Goal: Task Accomplishment & Management: Complete application form

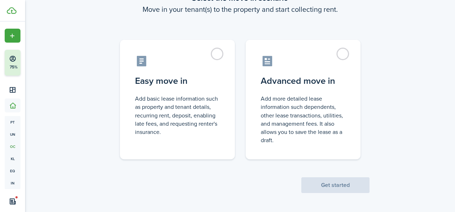
scroll to position [54, 0]
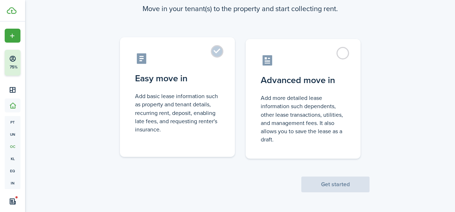
click at [202, 61] on control-radio-card-icon at bounding box center [177, 58] width 85 height 13
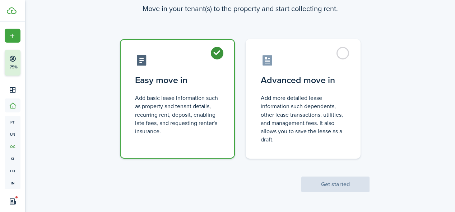
radio input "true"
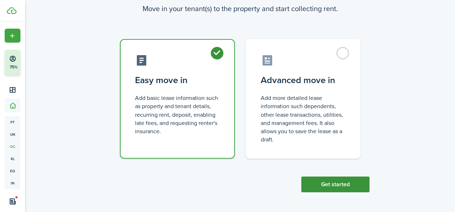
click at [347, 189] on button "Get started" at bounding box center [335, 185] width 68 height 16
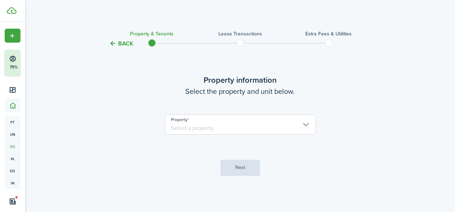
click at [289, 134] on input "Property" at bounding box center [240, 125] width 151 height 20
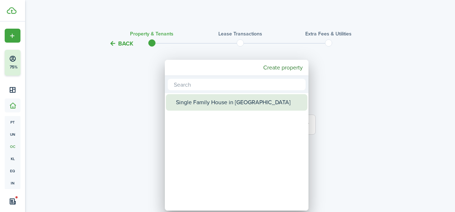
click at [273, 103] on div "Single Family House in [GEOGRAPHIC_DATA]" at bounding box center [239, 102] width 127 height 17
type input "Single Family House in [GEOGRAPHIC_DATA]"
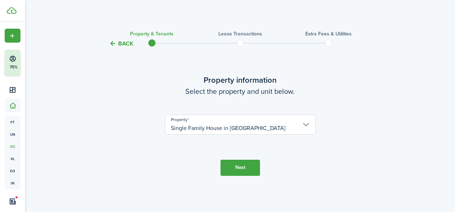
click at [245, 168] on button "Next" at bounding box center [239, 168] width 39 height 16
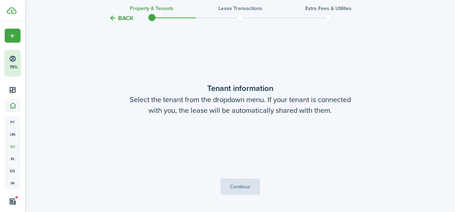
scroll to position [164, 0]
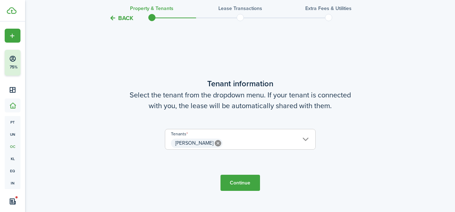
click at [215, 143] on icon at bounding box center [218, 143] width 6 height 6
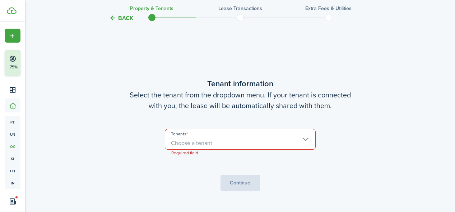
click at [231, 143] on span "Choose a tenant" at bounding box center [240, 143] width 150 height 12
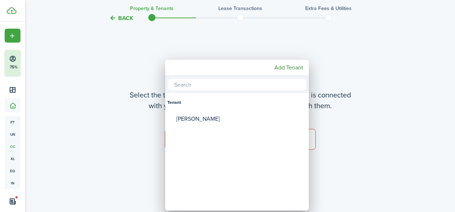
click at [363, 101] on div at bounding box center [227, 106] width 569 height 327
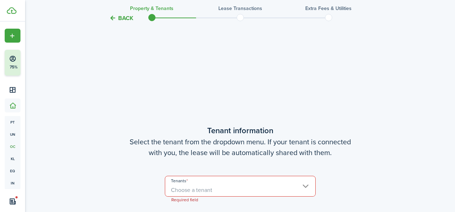
scroll to position [4, 0]
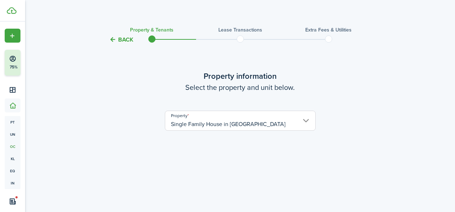
click at [111, 42] on button "Back" at bounding box center [121, 40] width 24 height 8
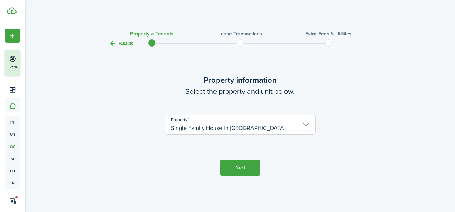
click at [117, 43] on button "Back" at bounding box center [121, 44] width 24 height 8
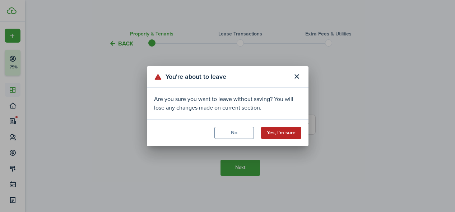
click at [286, 134] on button "Yes, I'm sure" at bounding box center [281, 133] width 40 height 12
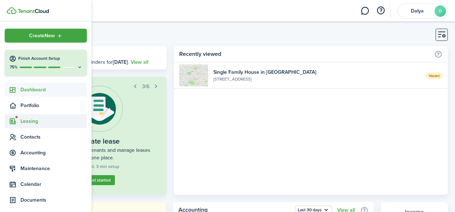
click at [24, 125] on span "Leasing" at bounding box center [53, 122] width 66 height 8
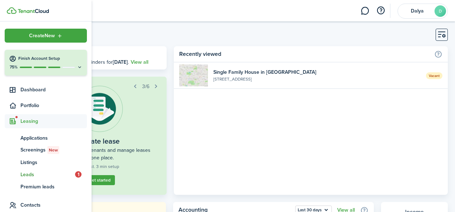
click at [31, 176] on span "Leads" at bounding box center [47, 175] width 55 height 8
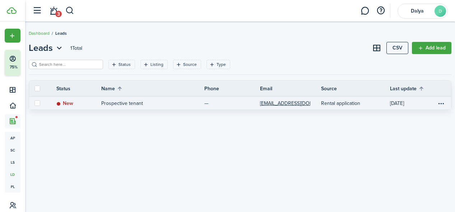
click at [427, 105] on link "[DATE]" at bounding box center [413, 103] width 47 height 13
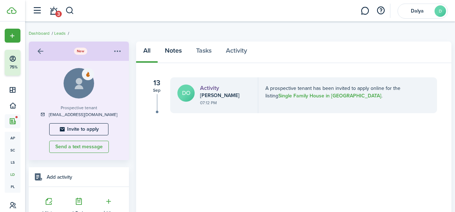
click at [172, 49] on link "Notes" at bounding box center [172, 53] width 31 height 22
